Goal: Information Seeking & Learning: Find specific page/section

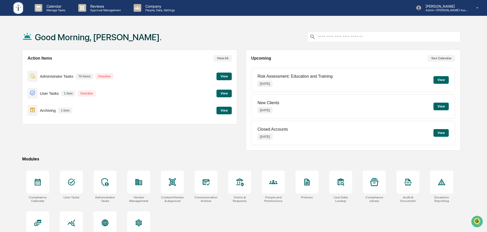
click at [227, 110] on button "View" at bounding box center [224, 111] width 15 height 8
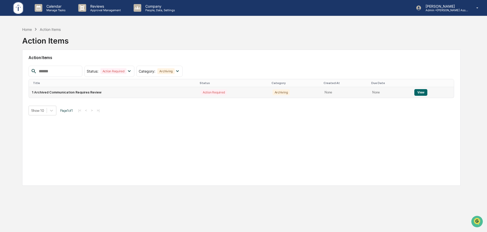
click at [419, 92] on button "View" at bounding box center [420, 92] width 13 height 7
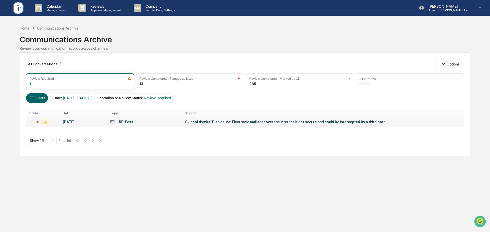
click at [181, 119] on td "RE: Pass" at bounding box center [144, 122] width 75 height 10
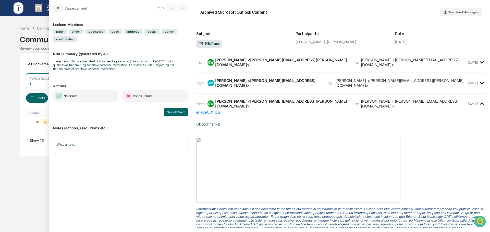
click at [302, 66] on div "from: CW Chris Wharton <chris.wharton@TuckerAM.com> to: Jasmine Marquez <jasmin…" at bounding box center [340, 62] width 289 height 12
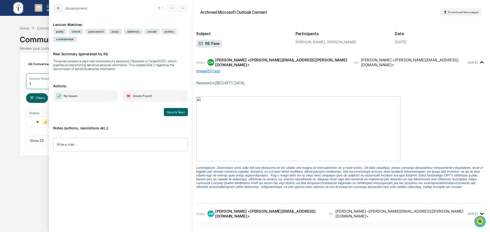
click at [302, 66] on div "from: CW Chris Wharton <chris.wharton@TuckerAM.com> to: Jasmine Marquez <jasmin…" at bounding box center [340, 62] width 289 height 12
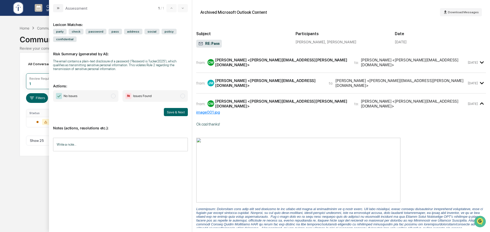
click at [312, 85] on div "from: JM Jasmine Marquez <jasmine.marquez@TuckerAM.com> to: Chris Wharton <chri…" at bounding box center [340, 83] width 289 height 12
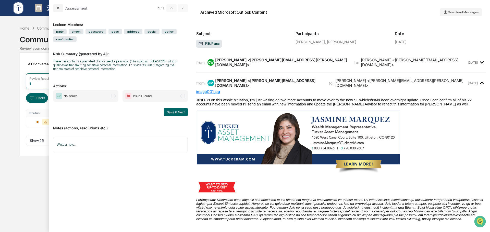
click at [312, 85] on div "from: JM Jasmine Marquez <jasmine.marquez@TuckerAM.com> to: Chris Wharton <chri…" at bounding box center [340, 83] width 289 height 12
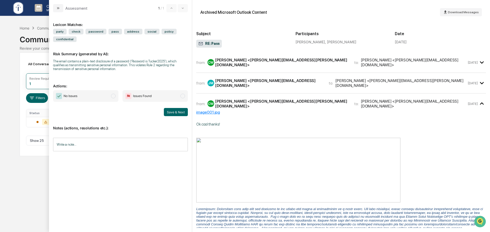
click at [79, 96] on span "No Issues" at bounding box center [85, 96] width 65 height 12
click at [173, 113] on button "Save & Next" at bounding box center [176, 112] width 24 height 8
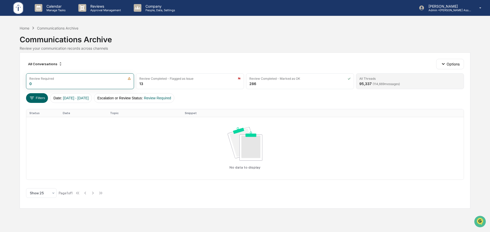
click at [391, 83] on span "( 114,669 messages)" at bounding box center [385, 84] width 27 height 4
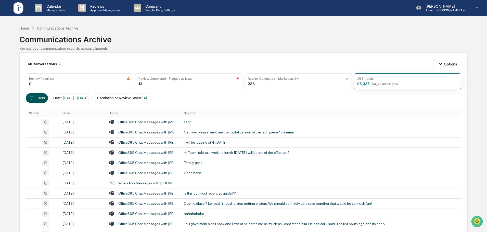
click at [33, 102] on button "Filters" at bounding box center [37, 98] width 22 height 10
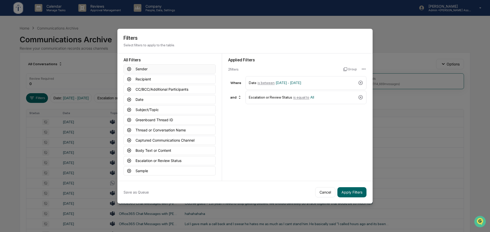
click at [151, 69] on button "Sender" at bounding box center [169, 69] width 92 height 9
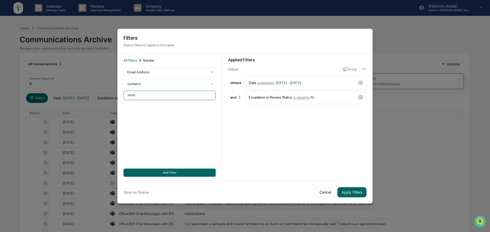
click at [152, 99] on input at bounding box center [169, 95] width 92 height 9
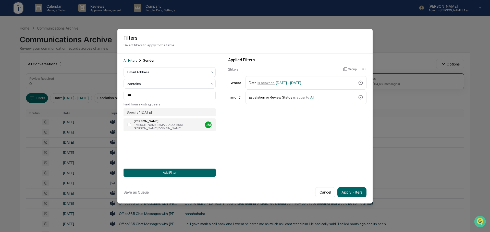
click at [152, 122] on div "Julie MacNeil" at bounding box center [168, 122] width 69 height 4
type input "**********"
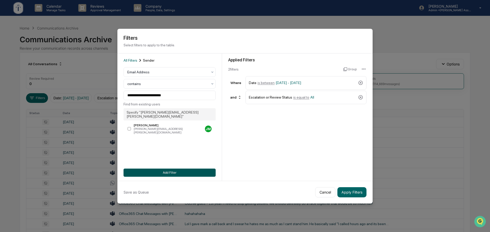
click at [175, 174] on button "Add Filter" at bounding box center [169, 173] width 92 height 8
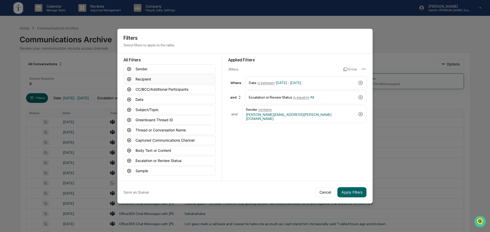
click at [153, 80] on button "Recipient" at bounding box center [169, 79] width 92 height 9
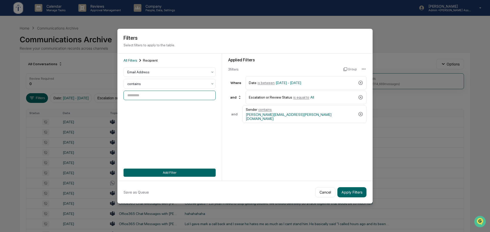
click at [153, 97] on input at bounding box center [169, 95] width 92 height 9
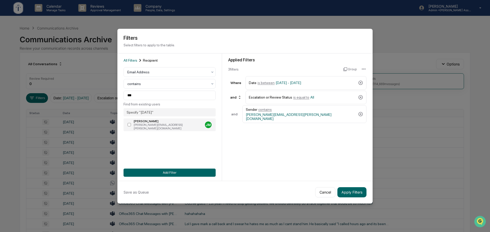
click at [149, 122] on div "Julie MacNeil" at bounding box center [168, 122] width 69 height 4
type input "**********"
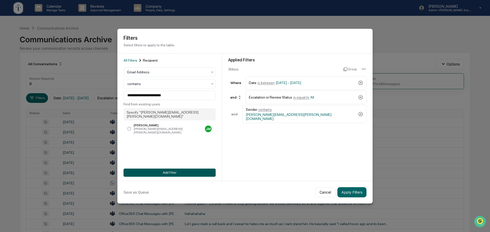
click at [172, 172] on button "Add Filter" at bounding box center [169, 173] width 92 height 8
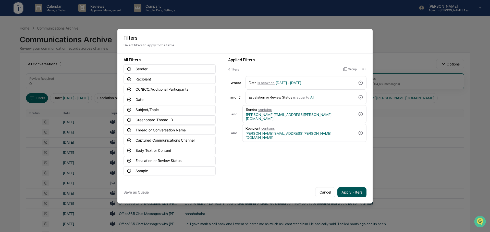
click at [350, 192] on button "Apply Filters" at bounding box center [351, 192] width 29 height 10
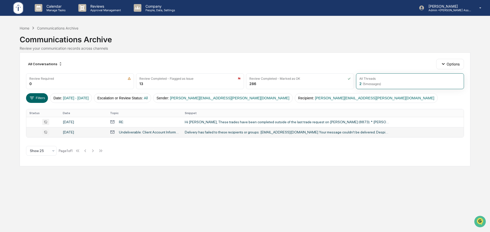
click at [200, 136] on td "Delivery has failed to these recipients or groups: secanady@gbtbank.com Your me…" at bounding box center [323, 132] width 282 height 10
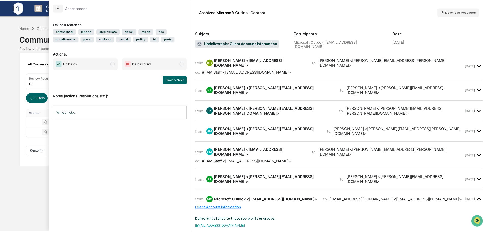
scroll to position [595, 0]
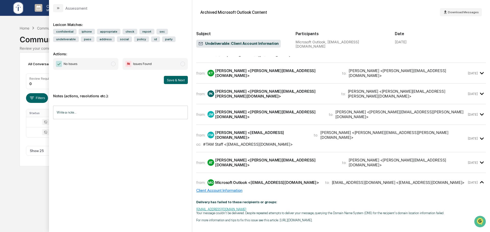
click at [22, 194] on div "Calendar Manage Tasks Reviews Approval Management Company People, Data, Setting…" at bounding box center [245, 116] width 490 height 232
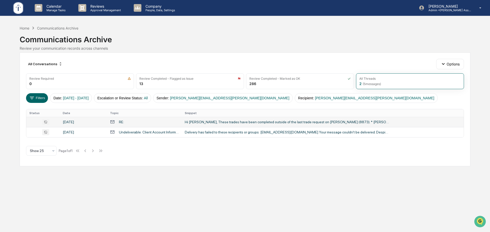
click at [183, 121] on td "Hi Mike, These trades have been completed outside of the last trade request on …" at bounding box center [323, 122] width 282 height 10
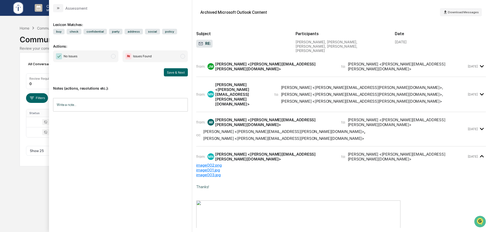
click at [268, 68] on div "from: JM Julie MacNeil <julie.macneil@tuckeram.com> to: Mike Nordby <mike.nordb…" at bounding box center [340, 68] width 289 height 17
click at [298, 62] on div "from: JM Julie MacNeil <julie.macneil@tuckeram.com> to: Mike Nordby <mike.nordb…" at bounding box center [331, 67] width 270 height 10
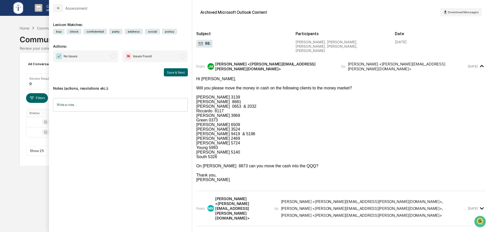
click at [298, 62] on div "from: JM Julie MacNeil <julie.macneil@tuckeram.com> to: Mike Nordby <mike.nordb…" at bounding box center [331, 67] width 270 height 10
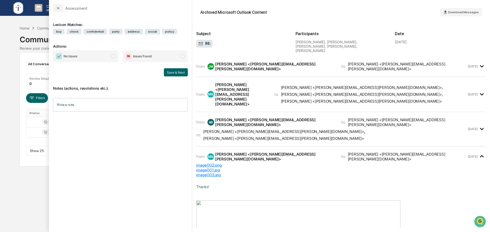
click at [298, 62] on div "from: JM Julie MacNeil <julie.macneil@tuckeram.com> to: Mike Nordby <mike.nordb…" at bounding box center [331, 67] width 270 height 10
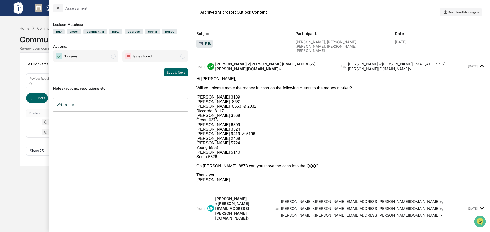
click at [298, 62] on div "from: JM Julie MacNeil <julie.macneil@tuckeram.com> to: Mike Nordby <mike.nordb…" at bounding box center [331, 67] width 270 height 10
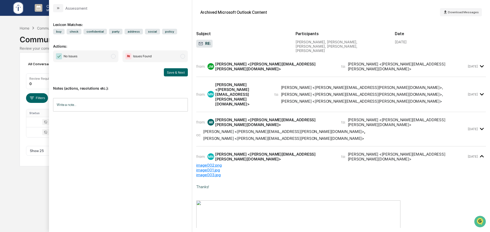
click at [14, 67] on div "Calendar Manage Tasks Reviews Approval Management Company People, Data, Setting…" at bounding box center [245, 116] width 490 height 232
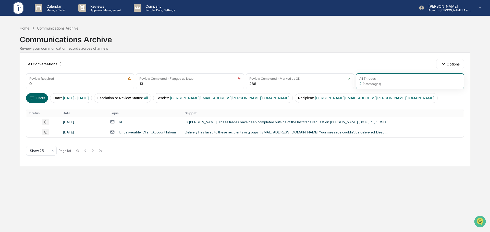
click at [26, 28] on div "Home" at bounding box center [25, 28] width 10 height 4
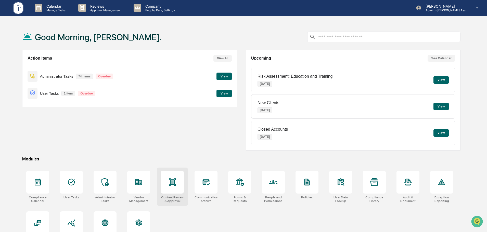
click at [161, 183] on div "Content Review & Approval" at bounding box center [172, 187] width 31 height 38
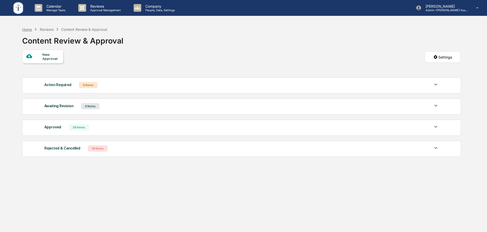
click at [28, 29] on div "Home" at bounding box center [27, 29] width 10 height 4
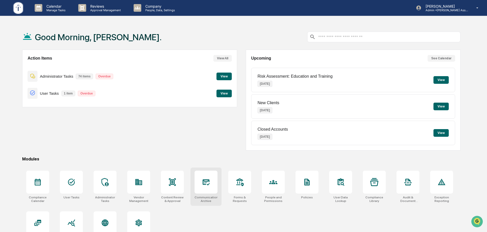
click at [205, 195] on div "Communications Archive" at bounding box center [206, 187] width 31 height 38
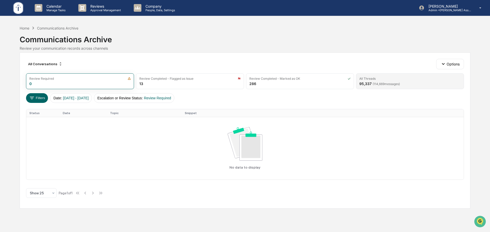
click at [384, 84] on span "( 114,669 messages)" at bounding box center [385, 84] width 27 height 4
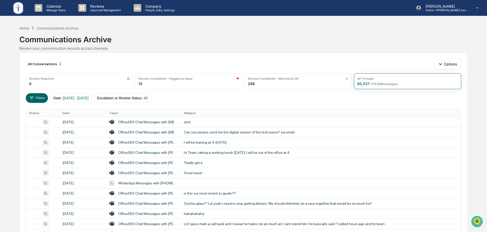
click at [39, 103] on div "All Conversations Options Review Required 0 Review Completed - Flagged as Issue…" at bounding box center [243, 227] width 448 height 349
click at [40, 100] on button "Filters" at bounding box center [37, 98] width 22 height 10
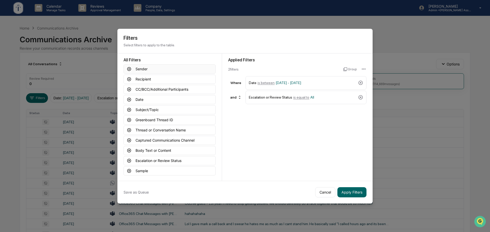
click at [162, 70] on button "Sender" at bounding box center [169, 69] width 92 height 9
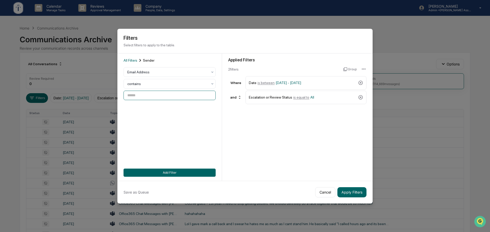
click at [155, 98] on input at bounding box center [169, 95] width 92 height 9
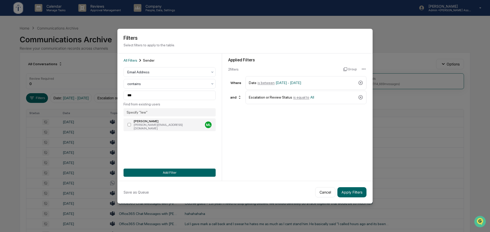
click at [156, 124] on div "michael@lewinfinancial.money" at bounding box center [168, 126] width 69 height 7
type input "**********"
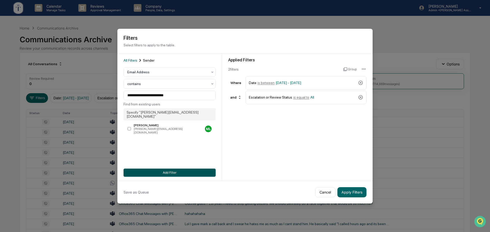
click at [167, 172] on button "Add Filter" at bounding box center [169, 173] width 92 height 8
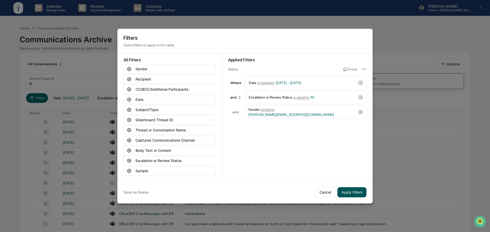
click at [352, 190] on button "Apply Filters" at bounding box center [351, 192] width 29 height 10
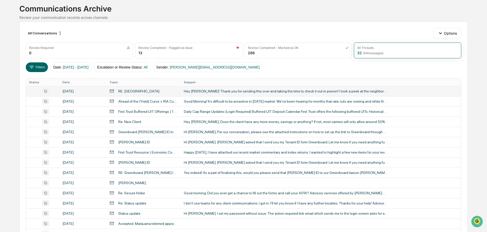
scroll to position [43, 0]
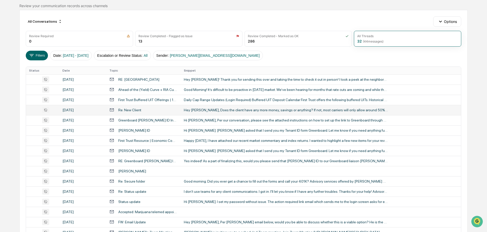
click at [239, 112] on div "Hey Michael, Does the client have any more money, savings or anything? If not, …" at bounding box center [286, 110] width 204 height 4
click at [16, 60] on div "Calendar Manage Tasks Reviews Approval Management Company People, Data, Setting…" at bounding box center [243, 157] width 487 height 401
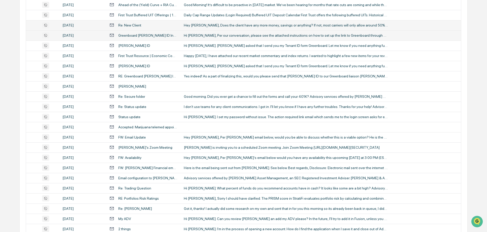
scroll to position [169, 0]
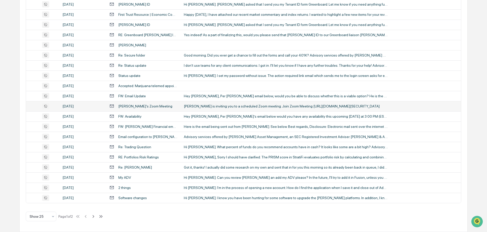
click at [211, 108] on td "Aaron Rabe is inviting you to a scheduled Zoom meeting. Join Zoom Meeting https…" at bounding box center [321, 106] width 280 height 10
click at [12, 118] on div "Calendar Manage Tasks Reviews Approval Management Company People, Data, Setting…" at bounding box center [243, 31] width 487 height 401
click at [200, 184] on td "Hi Jasmine. I'm in the process of opening a new account. How do I find the appl…" at bounding box center [321, 188] width 280 height 10
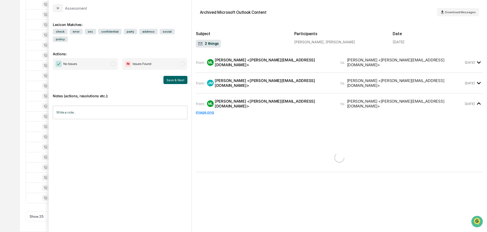
click at [9, 137] on div "Calendar Manage Tasks Reviews Approval Management Company People, Data, Setting…" at bounding box center [243, 31] width 487 height 401
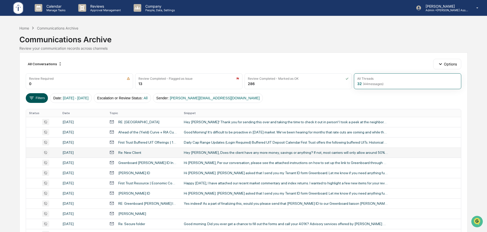
click at [41, 95] on button "Filters" at bounding box center [37, 98] width 22 height 10
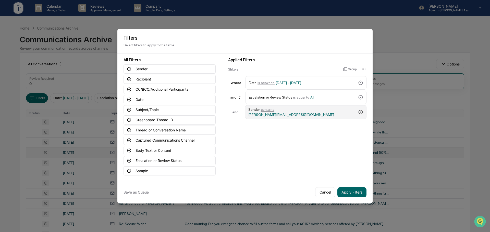
click at [362, 112] on icon at bounding box center [360, 112] width 5 height 5
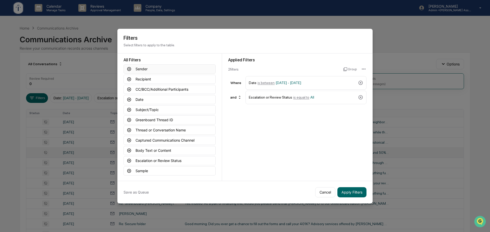
click at [181, 71] on button "Sender" at bounding box center [169, 69] width 92 height 9
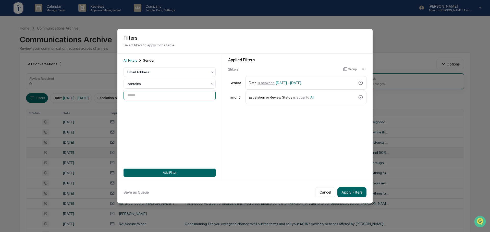
click at [153, 93] on input at bounding box center [169, 95] width 92 height 9
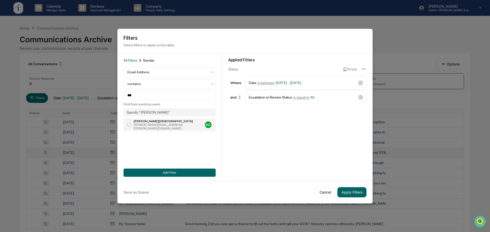
click at [152, 124] on div "ken.christian@tuckeram.com" at bounding box center [168, 126] width 69 height 7
type input "**********"
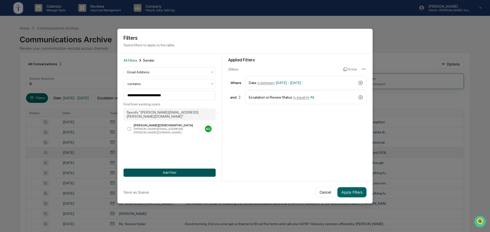
click at [171, 170] on button "Add Filter" at bounding box center [169, 173] width 92 height 8
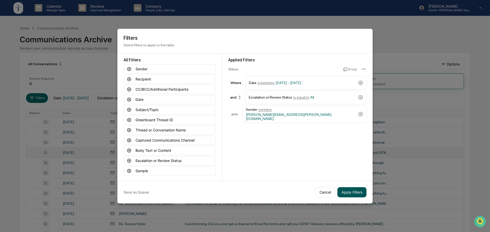
click at [349, 192] on button "Apply Filters" at bounding box center [351, 192] width 29 height 10
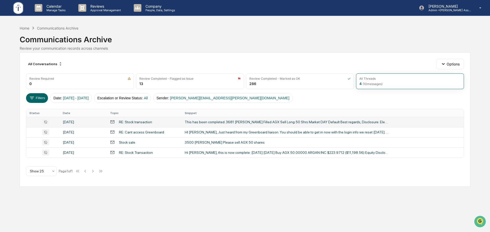
click at [249, 125] on td "This has been completed. 3681 PICKARD Filled AGX Sell Long 50 Shrs Market DAY D…" at bounding box center [323, 122] width 282 height 10
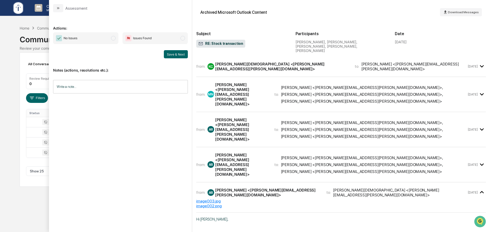
click at [10, 136] on div "Calendar Manage Tasks Reviews Approval Management Company People, Data, Setting…" at bounding box center [245, 116] width 490 height 232
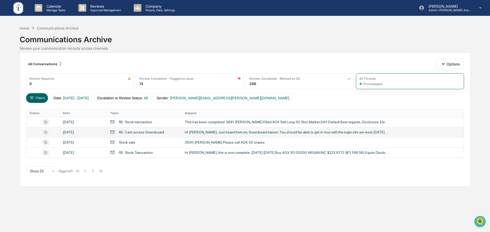
click at [173, 130] on div "RE: Cant access Greenboard" at bounding box center [144, 132] width 69 height 5
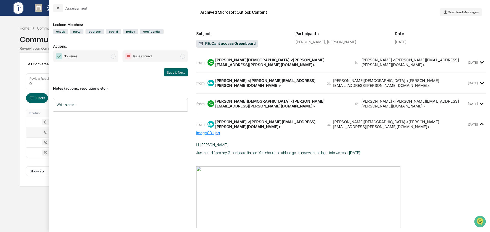
click at [23, 134] on div "All Conversations Options Review Required 0 Review Completed - Flagged as Issue…" at bounding box center [245, 120] width 450 height 134
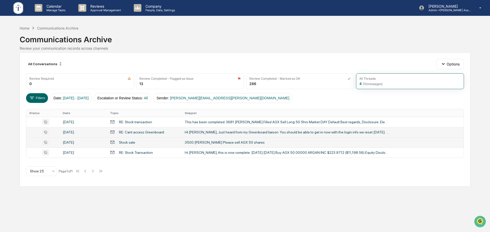
click at [244, 142] on div "3500 THOMPSON Please sell AGX 50 shares" at bounding box center [287, 143] width 204 height 4
click at [17, 131] on div "Calendar Manage Tasks Reviews Approval Management Company People, Data, Setting…" at bounding box center [245, 116] width 490 height 232
click at [209, 156] on td "Hi Ken, this is now complete: 09/02/2025 09/03/2025 Buy AGX 50.00000 ARGAN INC …" at bounding box center [323, 153] width 282 height 10
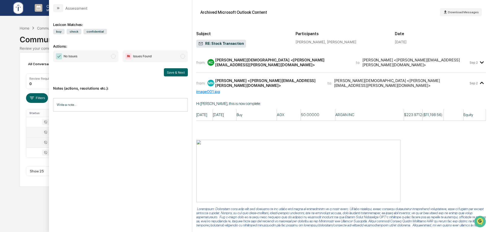
click at [14, 132] on div "Calendar Manage Tasks Reviews Approval Management Company People, Data, Setting…" at bounding box center [245, 116] width 490 height 232
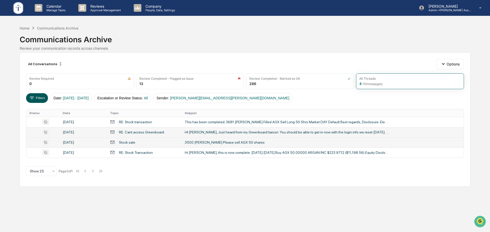
click at [36, 100] on button "Filters" at bounding box center [37, 98] width 22 height 10
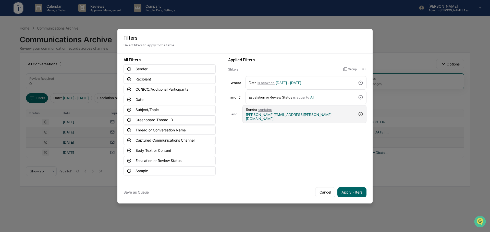
click at [359, 112] on icon at bounding box center [360, 114] width 5 height 5
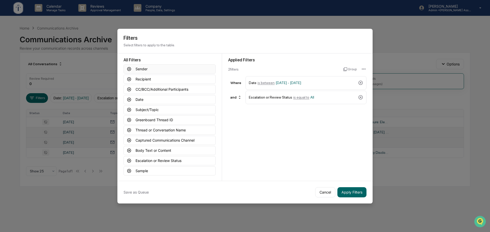
click at [167, 69] on button "Sender" at bounding box center [169, 69] width 92 height 9
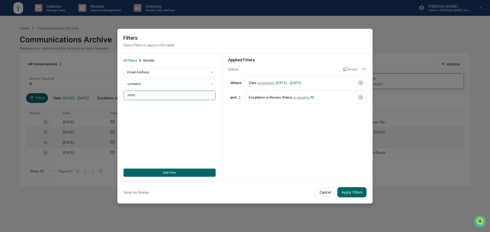
click at [171, 97] on input at bounding box center [169, 95] width 92 height 9
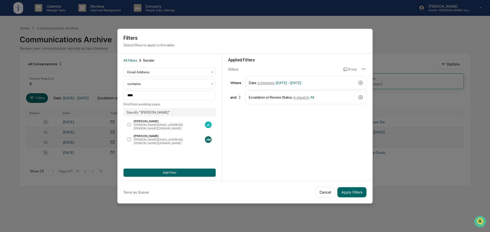
drag, startPoint x: 150, startPoint y: 125, endPoint x: 156, endPoint y: 128, distance: 6.6
click at [150, 125] on div "jeffrey.leonard@tuckeram.com" at bounding box center [168, 126] width 69 height 7
type input "**********"
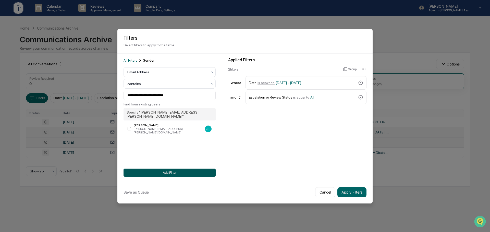
click at [173, 172] on button "Add Filter" at bounding box center [169, 173] width 92 height 8
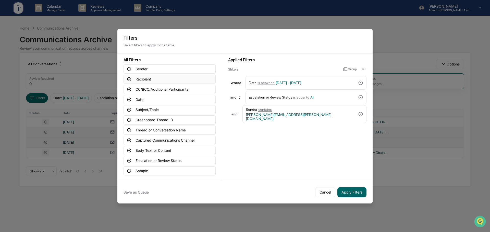
click at [149, 80] on button "Recipient" at bounding box center [169, 79] width 92 height 9
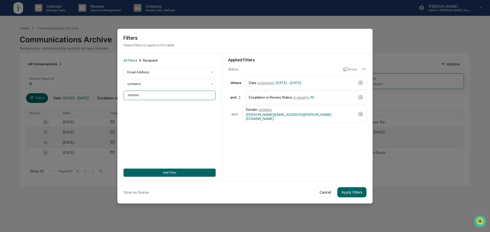
click at [146, 93] on input at bounding box center [169, 95] width 92 height 9
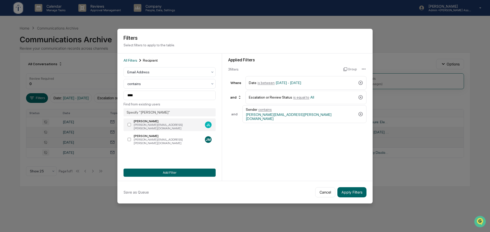
click at [162, 124] on div "jeffrey.leonard@tuckeram.com" at bounding box center [168, 126] width 69 height 7
type input "**********"
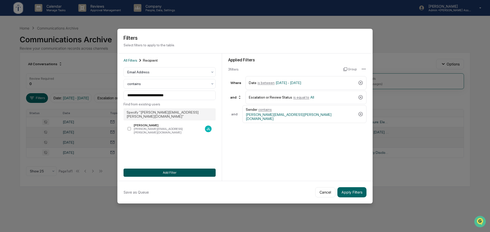
click at [168, 175] on button "Add Filter" at bounding box center [169, 173] width 92 height 8
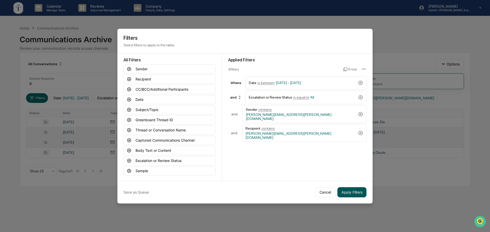
click at [356, 192] on button "Apply Filters" at bounding box center [351, 192] width 29 height 10
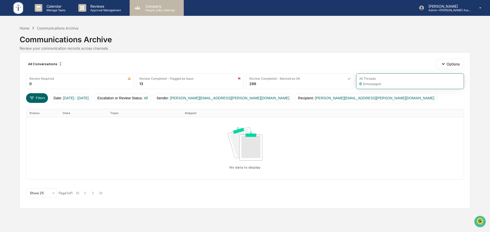
drag, startPoint x: 200, startPoint y: 32, endPoint x: 141, endPoint y: 10, distance: 63.0
click at [200, 32] on div "Communications Archive" at bounding box center [245, 37] width 450 height 13
click at [159, 6] on p "Company" at bounding box center [159, 6] width 36 height 4
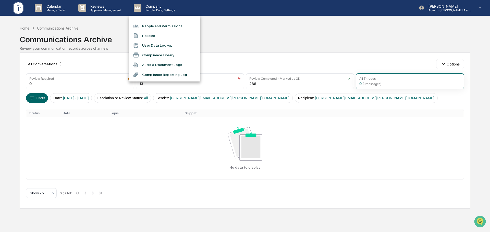
click at [158, 23] on li "People and Permissions" at bounding box center [164, 26] width 71 height 10
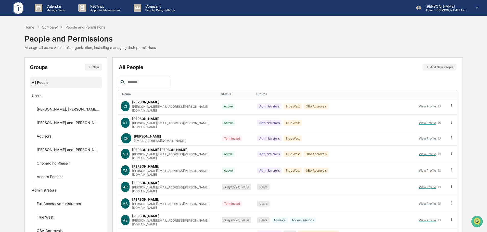
click at [157, 83] on input "text" at bounding box center [147, 82] width 43 height 7
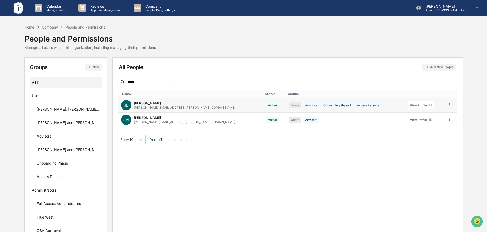
type input "****"
click at [447, 104] on icon at bounding box center [449, 105] width 5 height 5
click at [422, 131] on div "Change Name/Email" at bounding box center [427, 134] width 42 height 6
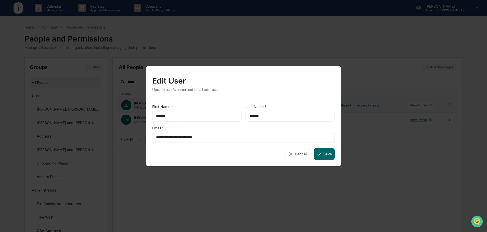
click at [221, 140] on input "**********" at bounding box center [243, 137] width 175 height 5
paste input "text"
click at [223, 145] on div "**********" at bounding box center [243, 132] width 195 height 69
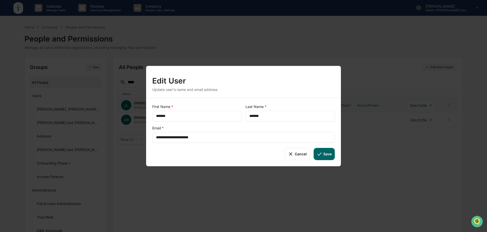
click at [330, 155] on button "Save" at bounding box center [324, 154] width 21 height 12
type input "**********"
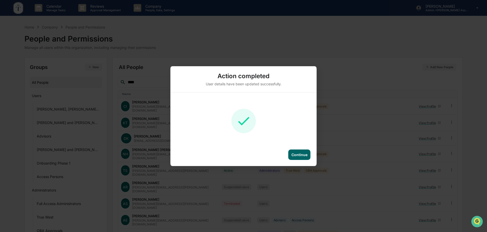
click at [298, 156] on div "Continue" at bounding box center [300, 155] width 16 height 4
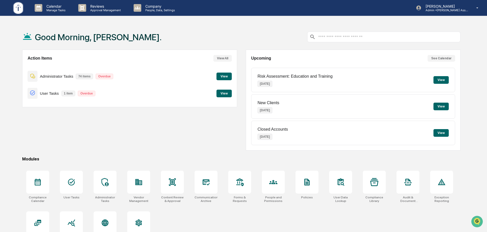
click at [228, 93] on button "View" at bounding box center [224, 94] width 15 height 8
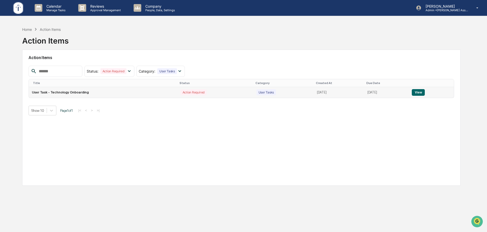
click at [419, 90] on button "View" at bounding box center [418, 92] width 13 height 7
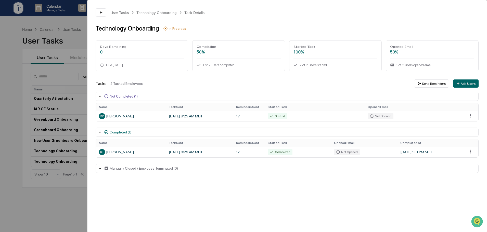
click at [68, 68] on div "User Tasks Technology Onboarding Task Details Technology Onboarding In Progress…" at bounding box center [243, 116] width 487 height 232
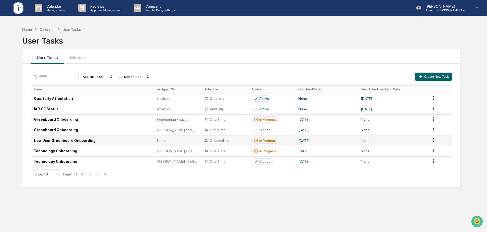
click at [263, 143] on div "In Progress" at bounding box center [267, 141] width 17 height 4
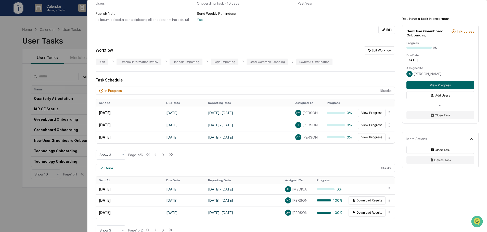
scroll to position [85, 0]
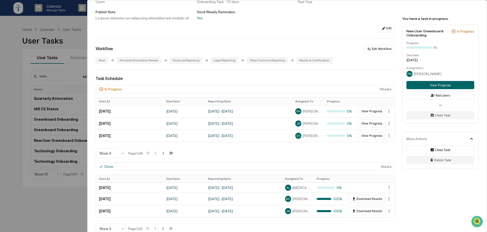
click at [171, 153] on icon at bounding box center [171, 153] width 6 height 6
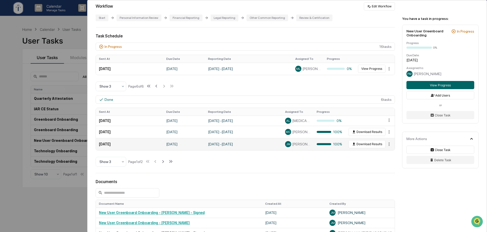
scroll to position [170, 0]
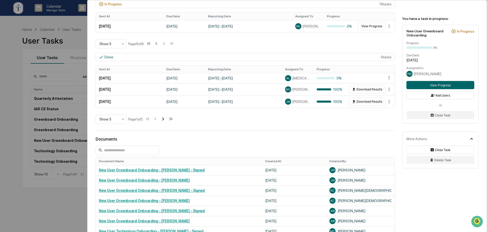
click at [164, 119] on icon at bounding box center [163, 119] width 2 height 3
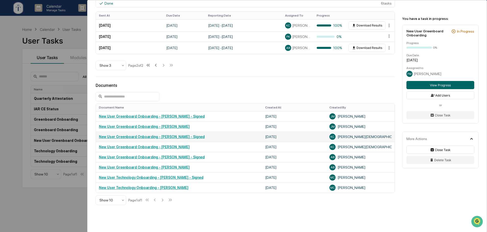
scroll to position [206, 0]
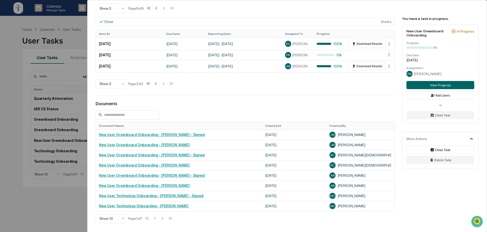
click at [54, 192] on div "User Tasks New User Greenboard Onboarding New User Greenboard Onboarding Active…" at bounding box center [243, 116] width 487 height 232
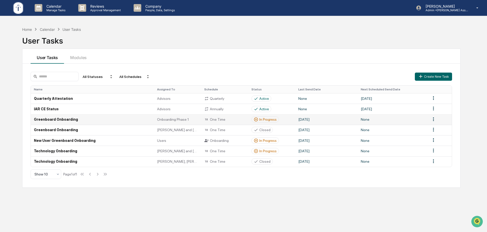
click at [263, 119] on div "In Progress" at bounding box center [267, 120] width 17 height 4
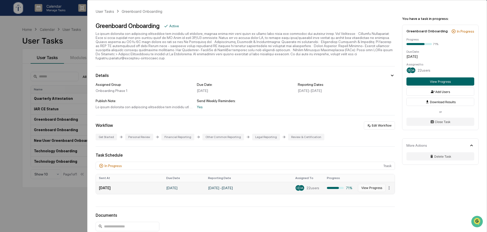
click at [376, 184] on button "View Progress" at bounding box center [372, 188] width 28 height 8
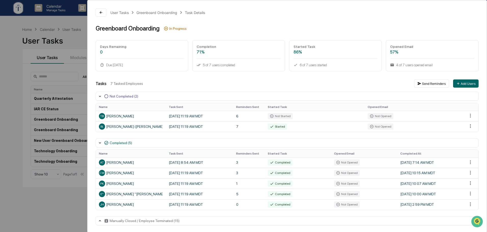
scroll to position [1, 0]
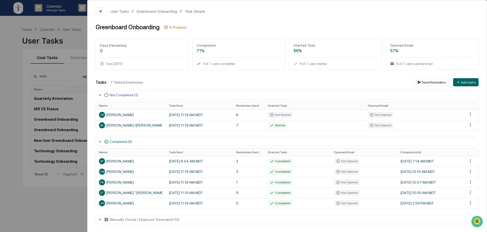
click at [73, 207] on div "User Tasks Greenboard Onboarding Task Details Greenboard Onboarding In Progress…" at bounding box center [243, 116] width 487 height 232
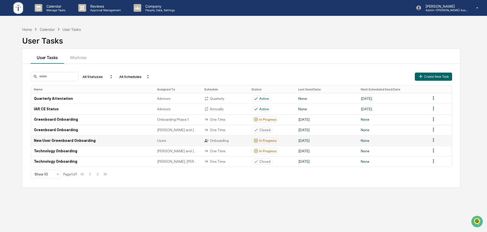
click at [264, 140] on div "In Progress" at bounding box center [267, 141] width 17 height 4
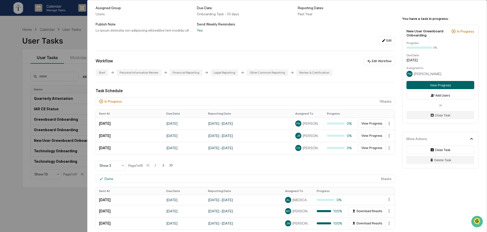
scroll to position [85, 0]
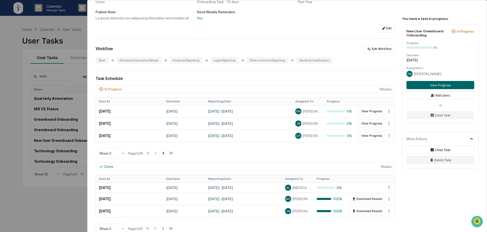
click at [166, 153] on icon at bounding box center [163, 153] width 6 height 6
click at [165, 153] on icon at bounding box center [164, 153] width 2 height 3
click at [370, 123] on button "View Progress" at bounding box center [372, 124] width 28 height 8
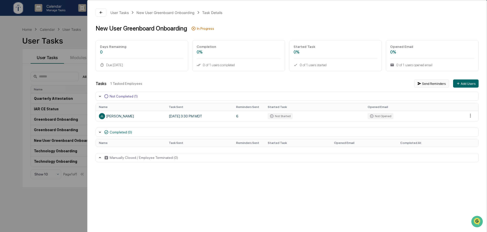
click at [439, 85] on button "Send Reminders" at bounding box center [431, 84] width 35 height 8
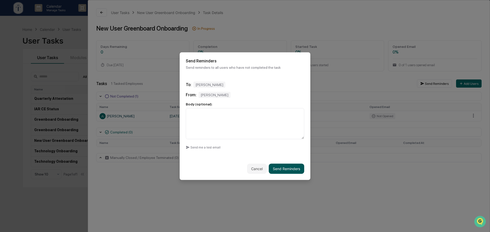
click at [295, 169] on button "Send Reminders" at bounding box center [286, 169] width 35 height 10
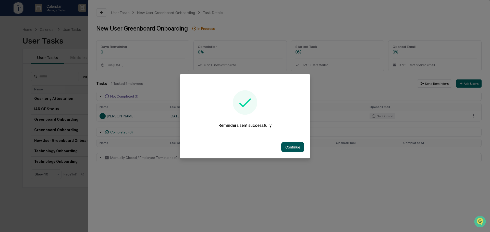
click at [289, 152] on button "Continue" at bounding box center [292, 147] width 23 height 10
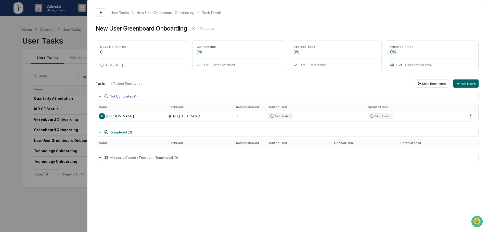
click at [67, 197] on div "User Tasks New User Greenboard Onboarding Task Details New User Greenboard Onbo…" at bounding box center [243, 116] width 487 height 232
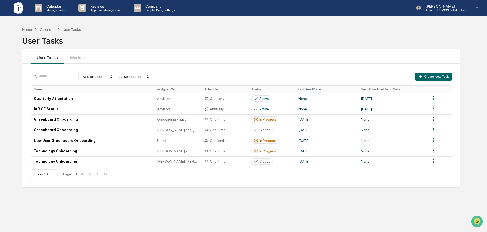
click at [217, 52] on div "User Tasks Modules" at bounding box center [241, 56] width 438 height 15
click at [169, 11] on p "People, Data, Settings" at bounding box center [159, 10] width 36 height 4
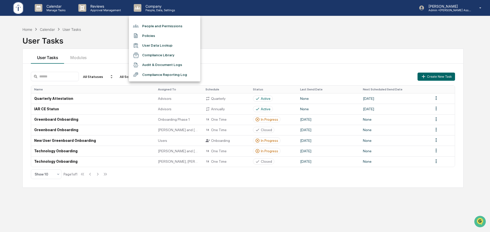
click at [275, 39] on div at bounding box center [245, 116] width 490 height 232
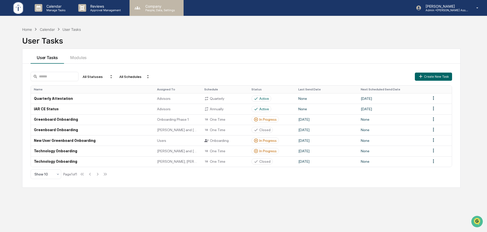
click at [155, 15] on div "Company People, Data, Settings" at bounding box center [157, 8] width 54 height 16
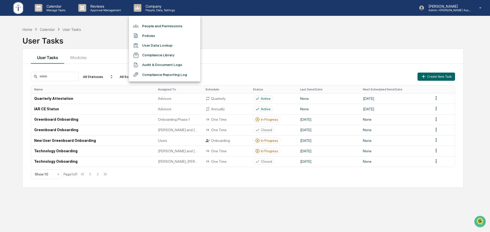
click at [155, 27] on li "People and Permissions" at bounding box center [164, 26] width 71 height 10
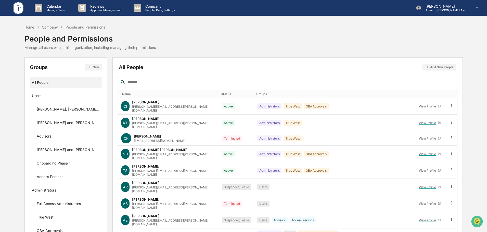
click at [208, 59] on div "All People Add New People Name Status Groups CI Caroline Iannucci caroline.iann…" at bounding box center [287, 170] width 350 height 227
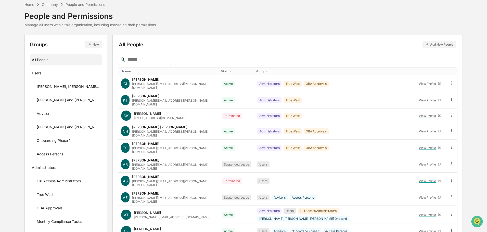
scroll to position [34, 0]
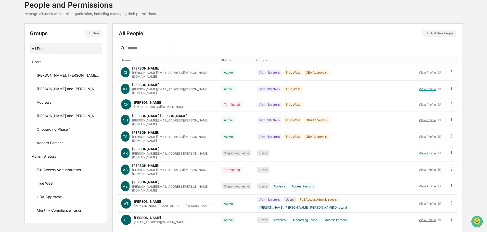
click at [138, 51] on input "text" at bounding box center [147, 48] width 43 height 7
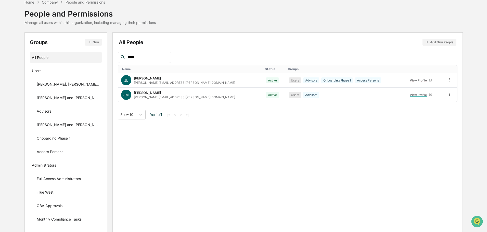
scroll to position [0, 0]
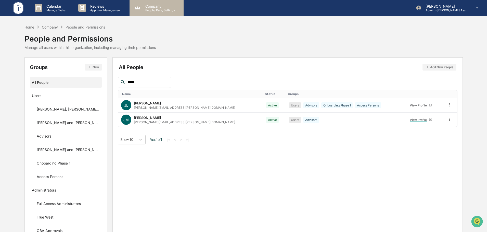
type input "****"
click at [147, 8] on p "Company" at bounding box center [159, 6] width 36 height 4
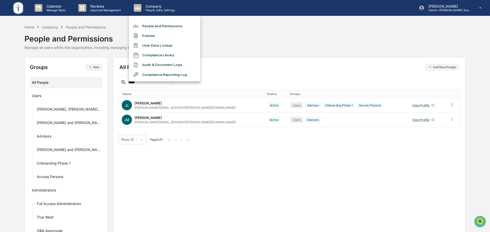
click at [225, 47] on div at bounding box center [245, 116] width 490 height 232
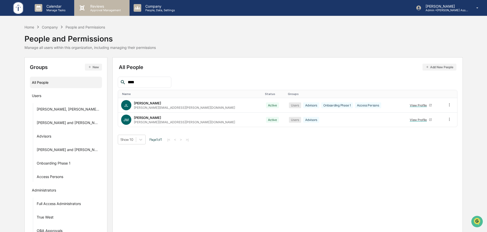
click at [102, 14] on div "Reviews Approval Management" at bounding box center [101, 8] width 55 height 16
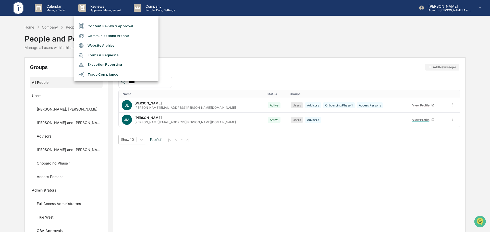
click at [105, 40] on li "Communications Archive" at bounding box center [116, 36] width 84 height 10
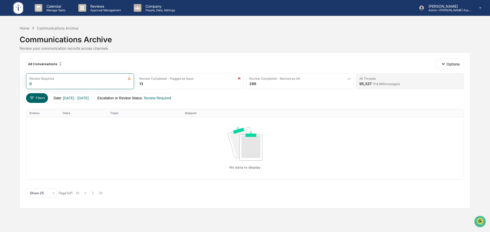
click at [391, 80] on div "All Threads" at bounding box center [409, 79] width 101 height 4
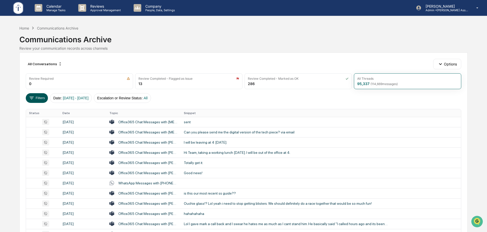
click at [36, 93] on button "Filters" at bounding box center [37, 98] width 22 height 10
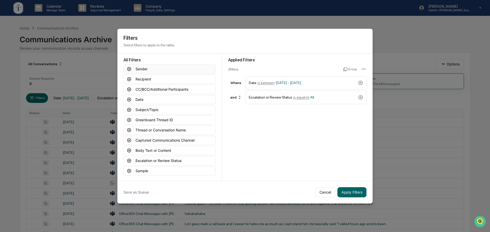
click at [146, 67] on button "Sender" at bounding box center [169, 69] width 92 height 9
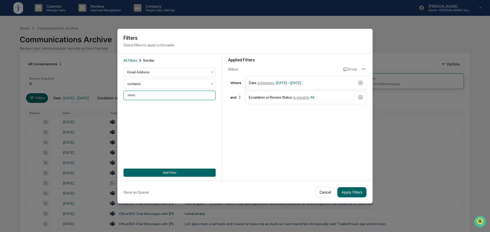
click at [152, 99] on input at bounding box center [169, 95] width 92 height 9
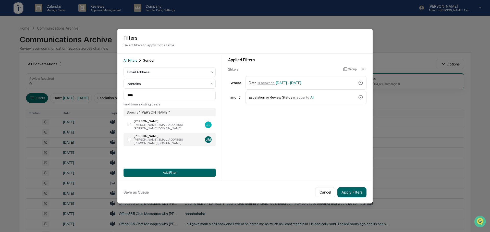
click at [147, 138] on div "jeffrey.murray@tuckeram.com" at bounding box center [168, 141] width 69 height 7
type input "**********"
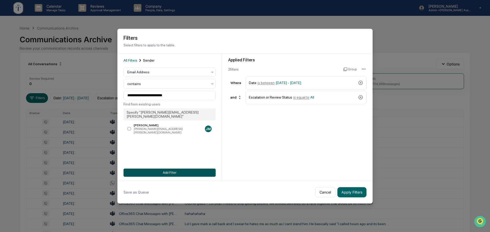
click at [176, 171] on button "Add Filter" at bounding box center [169, 173] width 92 height 8
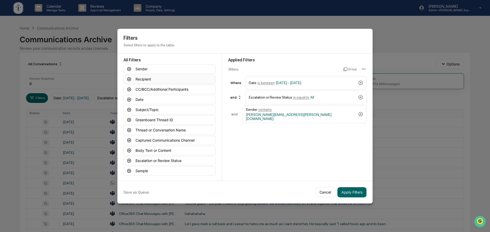
click at [146, 80] on button "Recipient" at bounding box center [169, 79] width 92 height 9
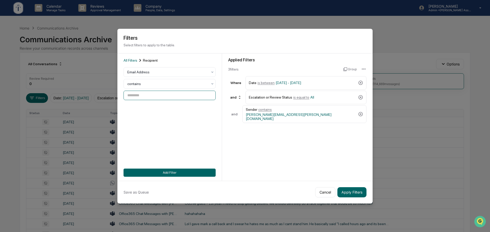
click at [150, 96] on input at bounding box center [169, 95] width 92 height 9
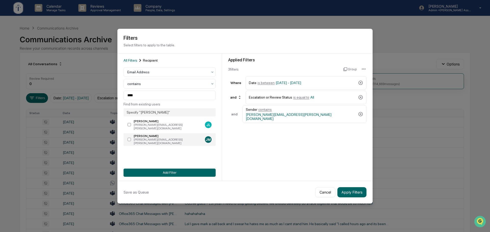
click at [156, 138] on div "jeffrey.murray@tuckeram.com" at bounding box center [168, 141] width 69 height 7
type input "**********"
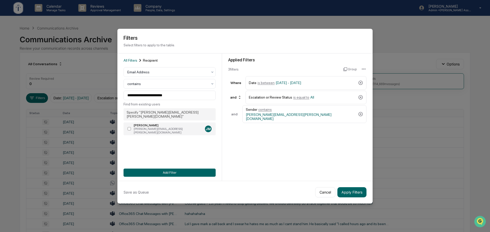
click at [156, 127] on div "jeffrey.murray@tuckeram.com" at bounding box center [168, 130] width 69 height 7
click at [174, 172] on button "Add Filter" at bounding box center [169, 173] width 92 height 8
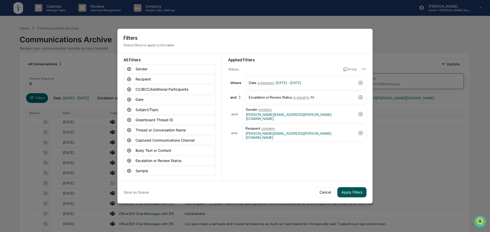
click at [355, 193] on button "Apply Filters" at bounding box center [351, 192] width 29 height 10
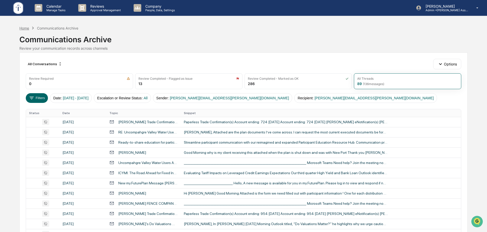
click at [26, 29] on div "Home" at bounding box center [24, 28] width 10 height 4
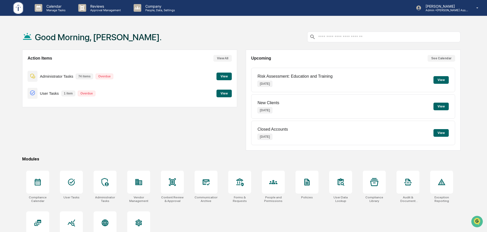
click at [237, 111] on div "Action Items View All Administrator Tasks 74 items Overdue View User Tasks 1 it…" at bounding box center [129, 100] width 215 height 101
click at [208, 186] on icon at bounding box center [206, 182] width 8 height 8
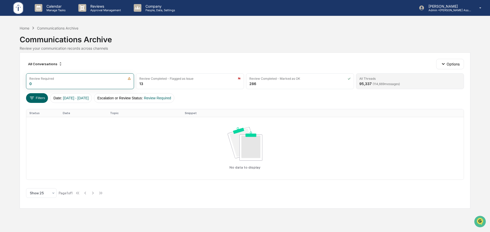
click at [409, 81] on div "All Threads 95,337 ( 114,669 messages)" at bounding box center [410, 81] width 108 height 16
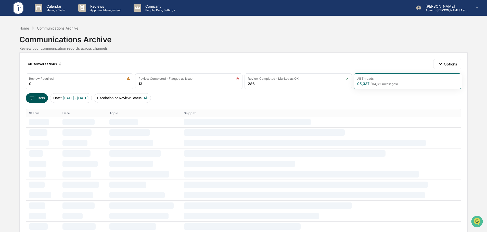
click at [34, 99] on icon at bounding box center [32, 98] width 6 height 6
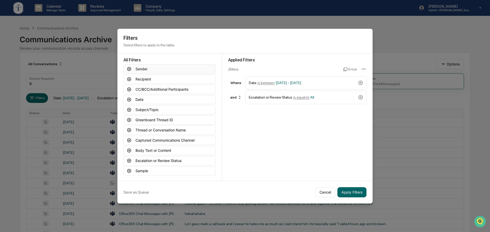
click at [151, 70] on button "Sender" at bounding box center [169, 69] width 92 height 9
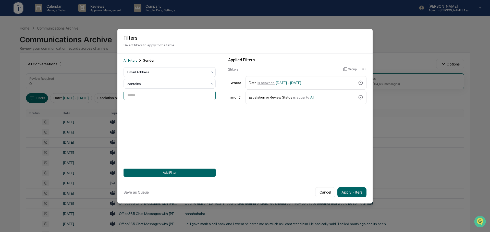
click at [169, 97] on input at bounding box center [169, 95] width 92 height 9
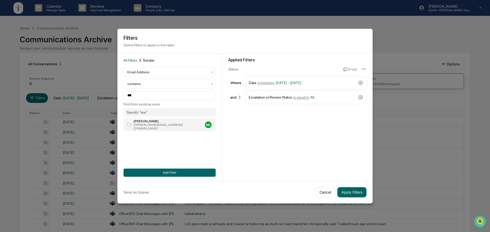
click at [153, 127] on label "Michael Lewin michael@lewinfinancial.money ML" at bounding box center [169, 125] width 92 height 13
type input "**********"
click at [171, 178] on div "**********" at bounding box center [169, 118] width 105 height 128
drag, startPoint x: 169, startPoint y: 172, endPoint x: 116, endPoint y: 133, distance: 65.6
click at [170, 172] on button "Add Filter" at bounding box center [169, 173] width 92 height 8
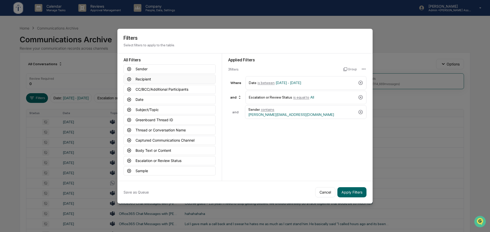
click at [155, 81] on button "Recipient" at bounding box center [169, 79] width 92 height 9
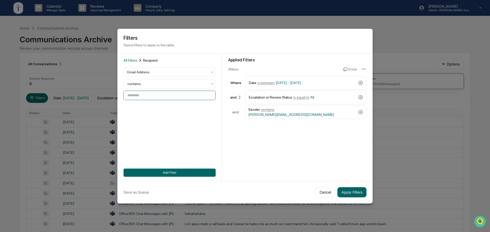
click at [149, 97] on input at bounding box center [169, 95] width 92 height 9
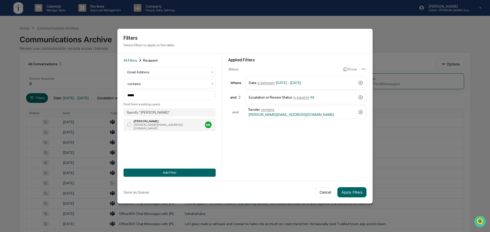
click at [160, 122] on div "[PERSON_NAME]" at bounding box center [168, 122] width 69 height 4
type input "**********"
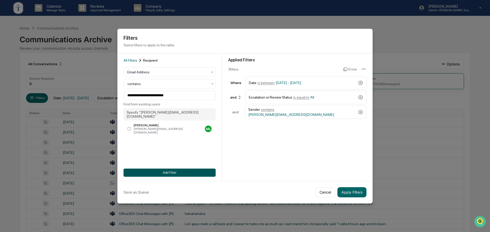
click at [160, 170] on button "Add Filter" at bounding box center [169, 173] width 92 height 8
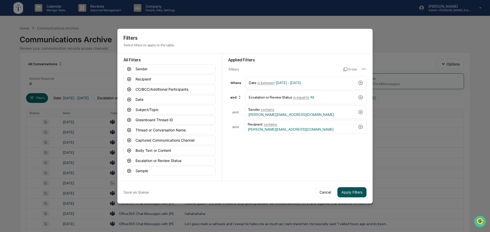
click at [358, 192] on button "Apply Filters" at bounding box center [351, 192] width 29 height 10
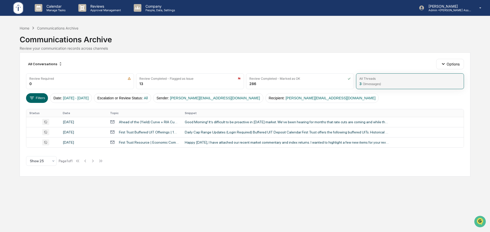
click at [387, 79] on div "All Threads" at bounding box center [409, 79] width 101 height 4
click at [31, 102] on button "Filters" at bounding box center [37, 98] width 22 height 10
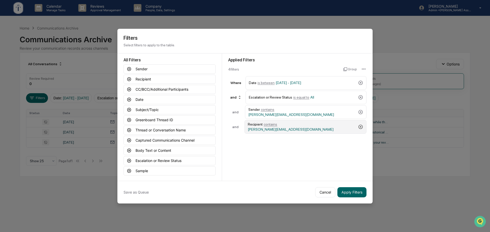
click at [362, 125] on icon at bounding box center [360, 127] width 4 height 4
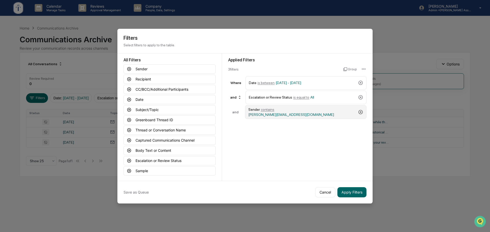
click at [359, 112] on icon at bounding box center [360, 112] width 4 height 4
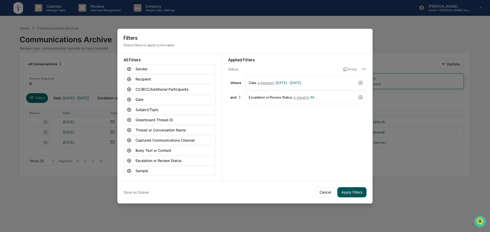
click at [350, 188] on button "Apply Filters" at bounding box center [351, 192] width 29 height 10
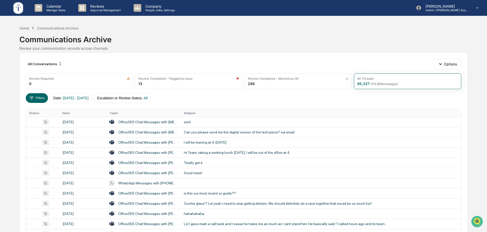
click at [303, 34] on div "Communications Archive" at bounding box center [243, 37] width 448 height 13
click at [235, 101] on div "Filters Date : 01/01/2024 - 12/31/2025 Escalation or Review Status : All" at bounding box center [243, 98] width 435 height 10
click at [226, 36] on div "Communications Archive" at bounding box center [243, 37] width 448 height 13
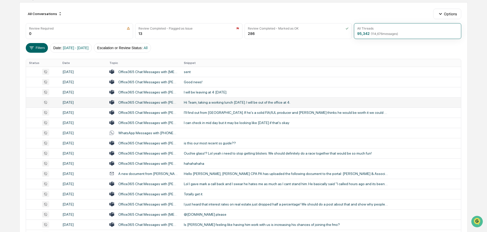
scroll to position [41, 0]
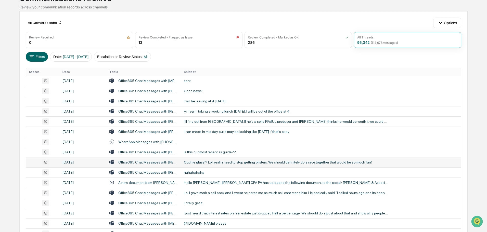
click at [233, 164] on div "Ouchie glass!? Lol yeah i need to stop getting blisters. We should definitely d…" at bounding box center [286, 162] width 204 height 4
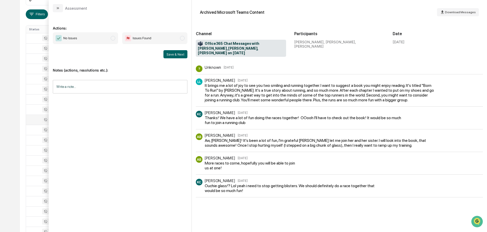
scroll to position [41, 0]
click at [16, 129] on div "Calendar Manage Tasks Reviews Approval Management Company People, Data, Setting…" at bounding box center [243, 159] width 487 height 401
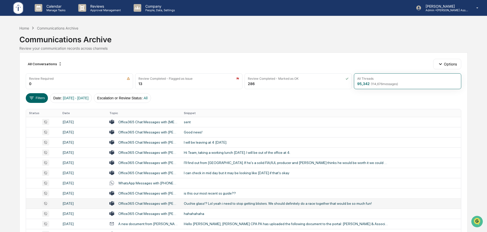
click at [24, 25] on div "Home Communications Archive Communications Archive Review your communication re…" at bounding box center [243, 38] width 448 height 28
click at [27, 27] on div "Home" at bounding box center [24, 28] width 10 height 4
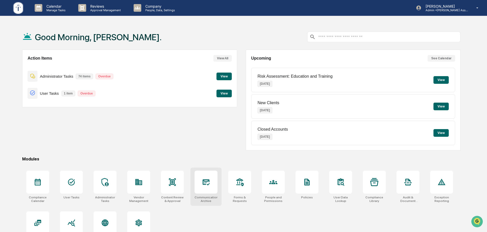
click at [204, 190] on div at bounding box center [206, 182] width 23 height 23
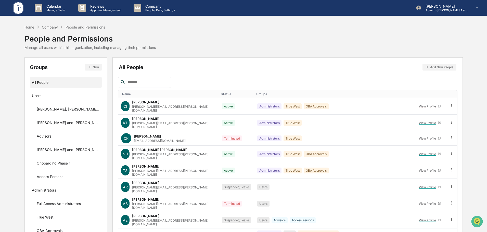
click at [141, 83] on input "text" at bounding box center [147, 82] width 43 height 7
click at [33, 28] on div "Home" at bounding box center [29, 27] width 10 height 4
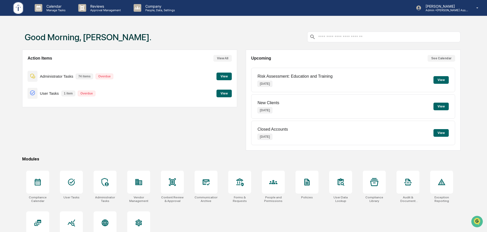
click at [290, 27] on div "Good Morning, [PERSON_NAME]." at bounding box center [241, 37] width 438 height 26
click at [242, 95] on div "Action Items View All Administrator Tasks 74 items Overdue View User Tasks 1 it…" at bounding box center [241, 100] width 438 height 101
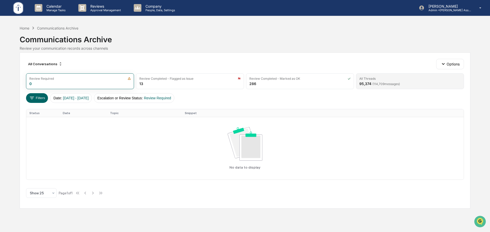
click at [389, 80] on div "All Threads" at bounding box center [409, 79] width 101 height 4
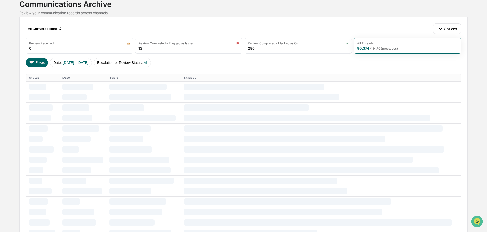
scroll to position [43, 0]
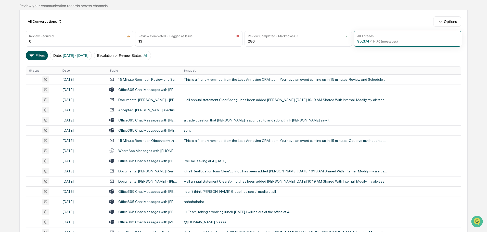
click at [44, 56] on button "Filters" at bounding box center [37, 56] width 22 height 10
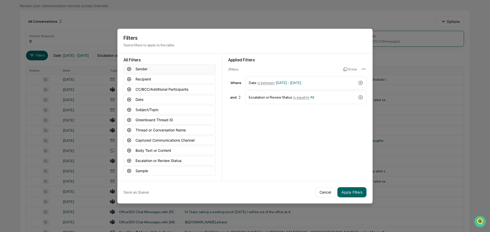
click at [157, 69] on button "Sender" at bounding box center [169, 69] width 92 height 9
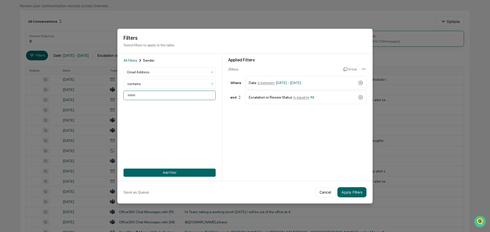
click at [169, 98] on input at bounding box center [169, 95] width 92 height 9
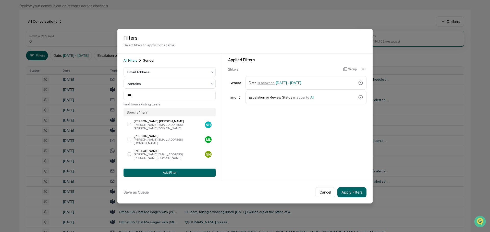
click at [175, 149] on div "[PERSON_NAME]" at bounding box center [168, 151] width 69 height 4
type input "**********"
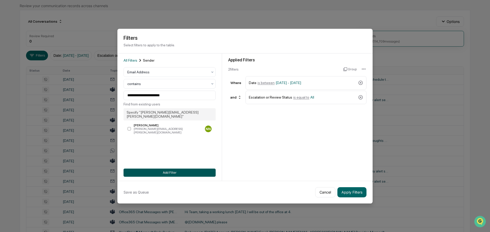
click at [172, 172] on button "Add Filter" at bounding box center [169, 173] width 92 height 8
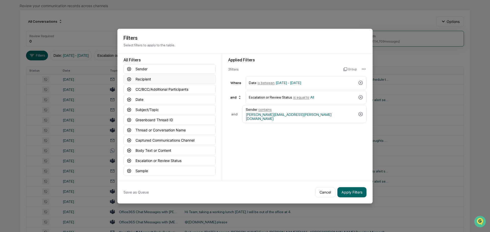
click at [149, 79] on button "Recipient" at bounding box center [169, 79] width 92 height 9
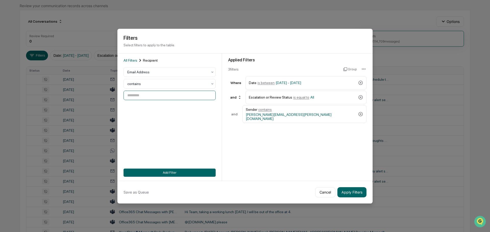
click at [159, 99] on input at bounding box center [169, 95] width 92 height 9
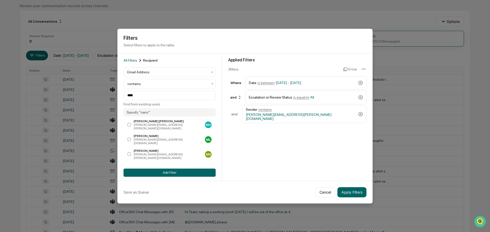
type input "**********"
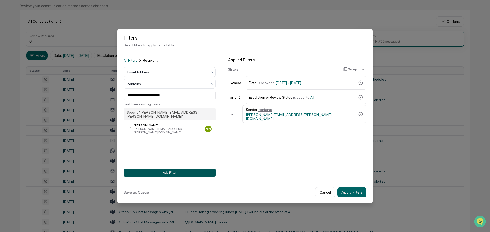
click at [176, 175] on button "Add Filter" at bounding box center [169, 173] width 92 height 8
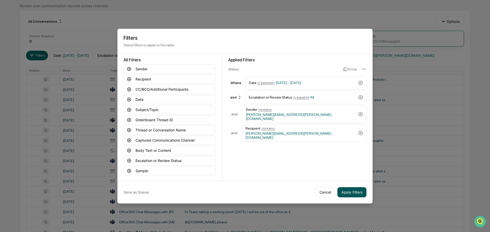
click at [354, 195] on button "Apply Filters" at bounding box center [351, 192] width 29 height 10
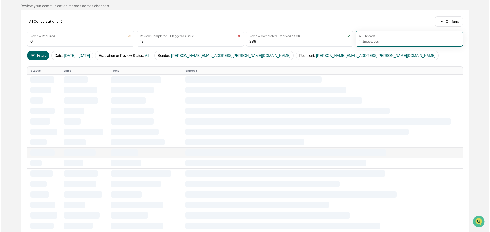
scroll to position [0, 0]
